Goal: Entertainment & Leisure: Consume media (video, audio)

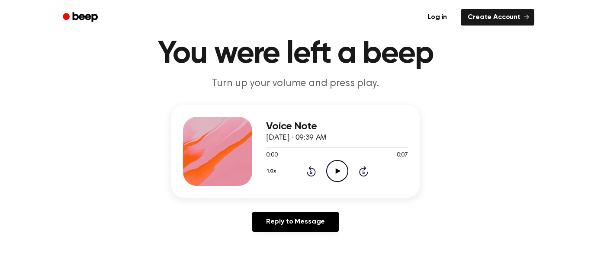
scroll to position [34, 0]
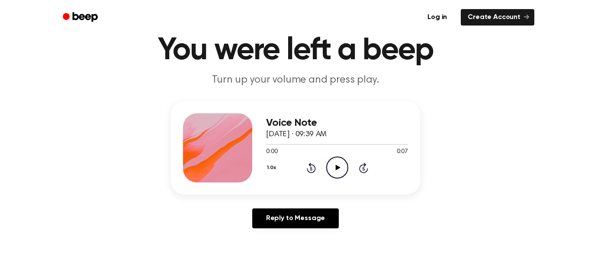
click at [337, 162] on icon "Play Audio" at bounding box center [337, 168] width 22 height 22
click at [337, 162] on icon "Pause Audio" at bounding box center [337, 168] width 22 height 22
click at [337, 161] on icon "Play Audio" at bounding box center [337, 168] width 22 height 22
click at [340, 165] on icon "Play Audio" at bounding box center [337, 168] width 22 height 22
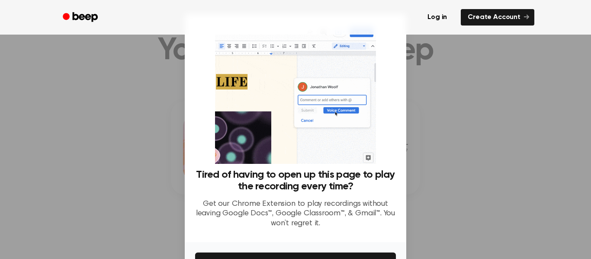
click at [464, 190] on div at bounding box center [295, 129] width 591 height 259
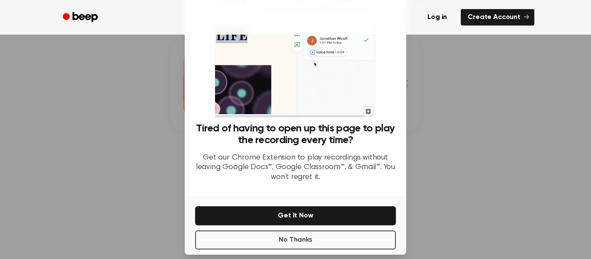
scroll to position [54, 0]
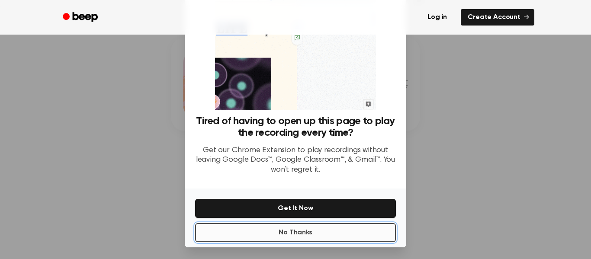
click at [343, 236] on button "No Thanks" at bounding box center [295, 232] width 201 height 19
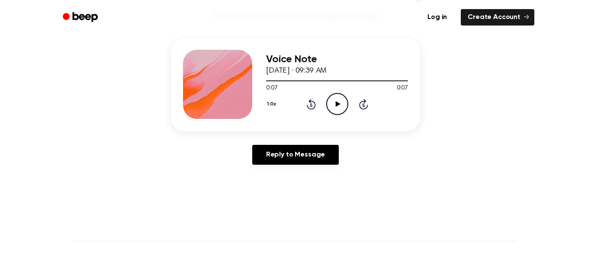
click at [333, 102] on icon "Play Audio" at bounding box center [337, 104] width 22 height 22
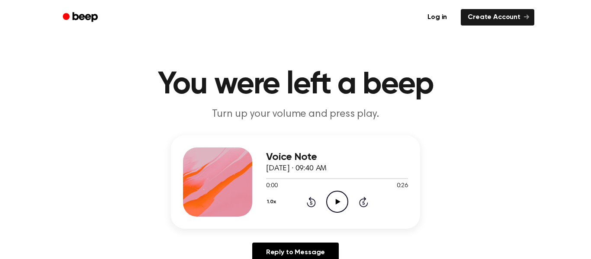
click at [336, 198] on icon "Play Audio" at bounding box center [337, 202] width 22 height 22
click at [335, 201] on icon at bounding box center [337, 202] width 5 height 6
click at [338, 199] on icon "Play Audio" at bounding box center [337, 202] width 22 height 22
click at [339, 208] on icon "Play Audio" at bounding box center [337, 202] width 22 height 22
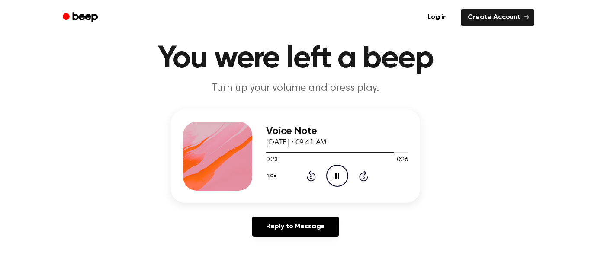
click at [335, 184] on icon "Pause Audio" at bounding box center [337, 176] width 22 height 22
click at [316, 177] on div "1.0x Rewind 5 seconds Play Audio Skip 5 seconds" at bounding box center [337, 176] width 142 height 22
click at [310, 182] on div "1.0x Rewind 5 seconds Play Audio Skip 5 seconds" at bounding box center [337, 176] width 142 height 22
click at [314, 173] on icon "Rewind 5 seconds" at bounding box center [311, 175] width 10 height 11
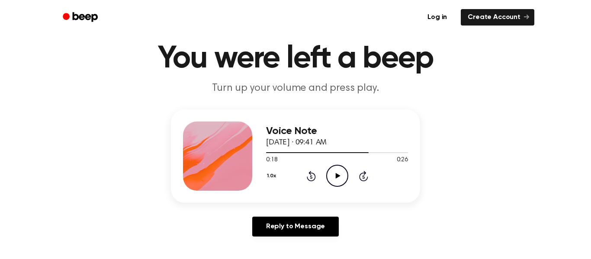
click at [314, 173] on icon "Rewind 5 seconds" at bounding box center [311, 175] width 10 height 11
click at [338, 176] on icon at bounding box center [337, 176] width 5 height 6
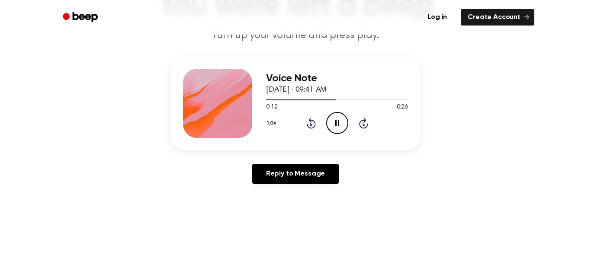
scroll to position [88, 0]
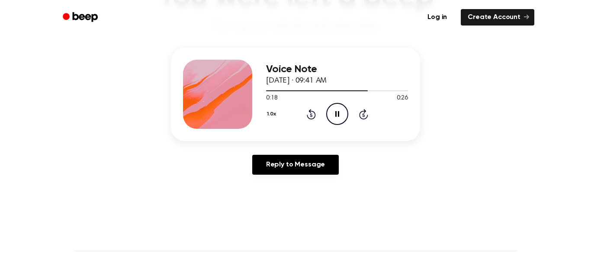
click at [331, 111] on icon "Pause Audio" at bounding box center [337, 114] width 22 height 22
click at [313, 110] on icon "Rewind 5 seconds" at bounding box center [311, 114] width 10 height 11
click at [343, 112] on icon "Play Audio" at bounding box center [337, 114] width 22 height 22
click at [309, 118] on icon at bounding box center [311, 114] width 9 height 10
click at [308, 118] on icon at bounding box center [311, 114] width 9 height 10
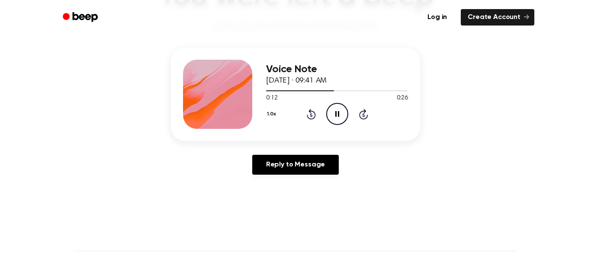
click at [331, 117] on icon "Pause Audio" at bounding box center [337, 114] width 22 height 22
click at [313, 113] on icon "Rewind 5 seconds" at bounding box center [311, 114] width 10 height 11
click at [330, 112] on icon "Play Audio" at bounding box center [337, 114] width 22 height 22
click at [330, 112] on icon "Pause Audio" at bounding box center [337, 114] width 22 height 22
click at [341, 120] on icon "Play Audio" at bounding box center [337, 114] width 22 height 22
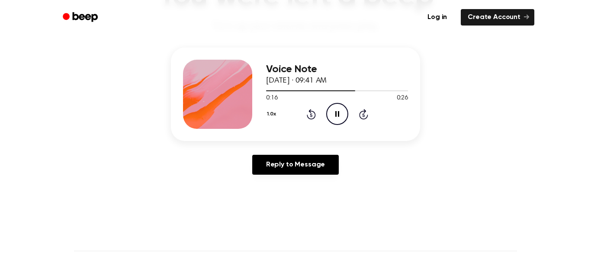
click at [341, 120] on icon "Pause Audio" at bounding box center [337, 114] width 22 height 22
click at [331, 112] on icon "Play Audio" at bounding box center [337, 114] width 22 height 22
click at [331, 112] on icon "Pause Audio" at bounding box center [337, 114] width 22 height 22
click at [331, 123] on circle at bounding box center [336, 113] width 21 height 21
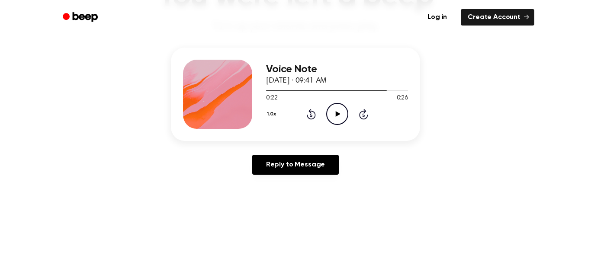
click at [334, 119] on icon "Play Audio" at bounding box center [337, 114] width 22 height 22
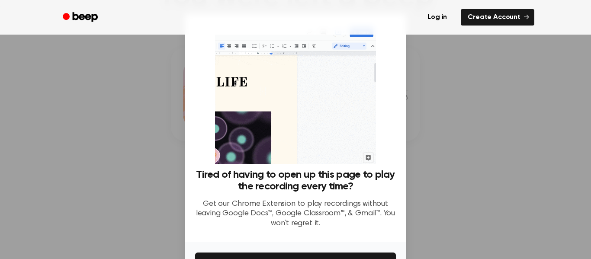
scroll to position [56, 0]
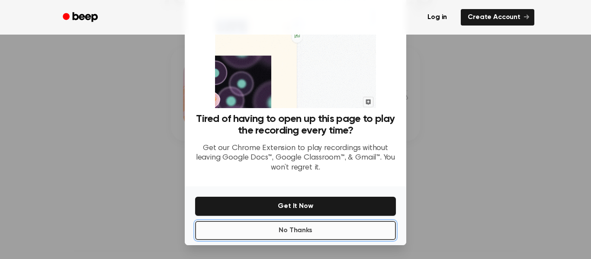
click at [346, 228] on button "No Thanks" at bounding box center [295, 230] width 201 height 19
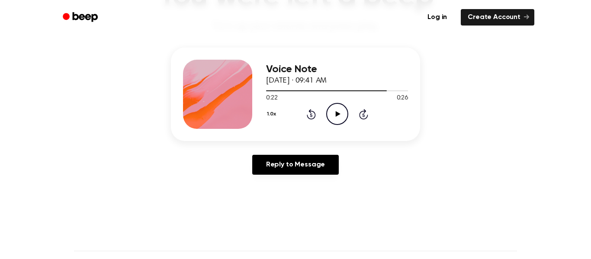
click at [339, 111] on icon "Play Audio" at bounding box center [337, 114] width 22 height 22
click at [338, 112] on icon at bounding box center [337, 114] width 4 height 6
click at [314, 119] on icon "Rewind 5 seconds" at bounding box center [311, 114] width 10 height 11
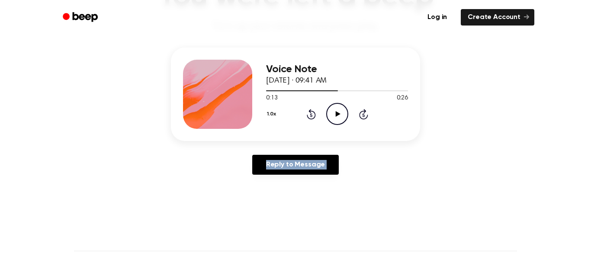
click at [314, 119] on icon "Rewind 5 seconds" at bounding box center [311, 114] width 10 height 11
click at [333, 113] on icon "Play Audio" at bounding box center [337, 114] width 22 height 22
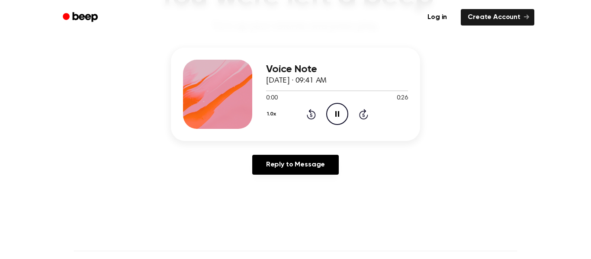
click at [333, 113] on icon "Pause Audio" at bounding box center [337, 114] width 22 height 22
click at [333, 113] on icon "Play Audio" at bounding box center [337, 114] width 22 height 22
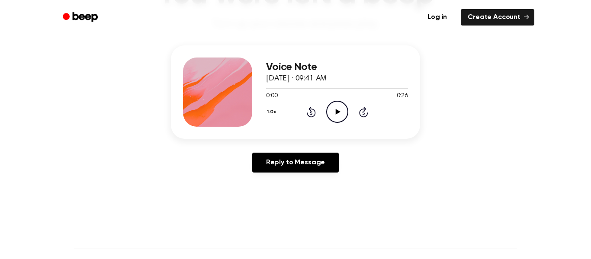
click at [335, 118] on icon "Play Audio" at bounding box center [337, 112] width 22 height 22
click at [335, 118] on icon "Pause Audio" at bounding box center [337, 112] width 22 height 22
click at [335, 118] on icon "Play Audio" at bounding box center [337, 112] width 22 height 22
click at [335, 118] on icon "Pause Audio" at bounding box center [337, 112] width 22 height 22
click at [335, 118] on icon "Play Audio" at bounding box center [337, 112] width 22 height 22
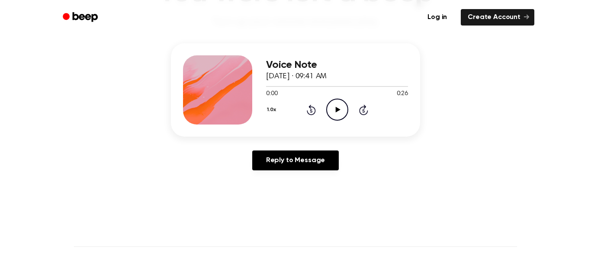
click at [340, 115] on icon "Play Audio" at bounding box center [337, 110] width 22 height 22
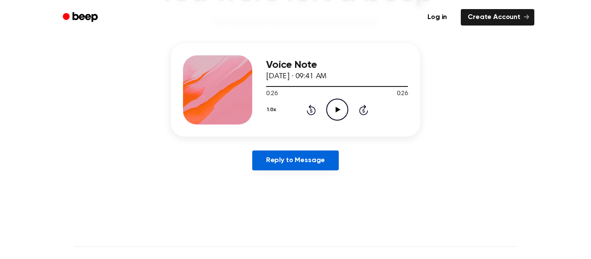
click at [321, 154] on link "Reply to Message" at bounding box center [295, 160] width 86 height 20
